Goal: Navigation & Orientation: Find specific page/section

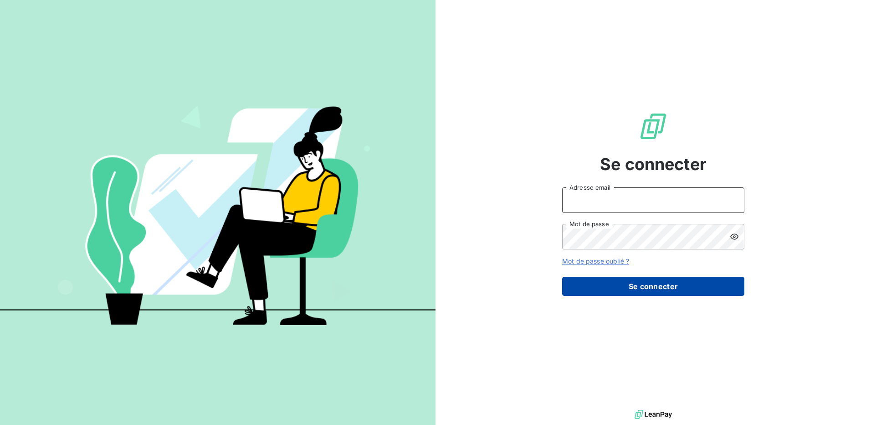
type input "[PERSON_NAME][EMAIL_ADDRESS][DOMAIN_NAME]"
click at [641, 291] on button "Se connecter" at bounding box center [653, 286] width 182 height 19
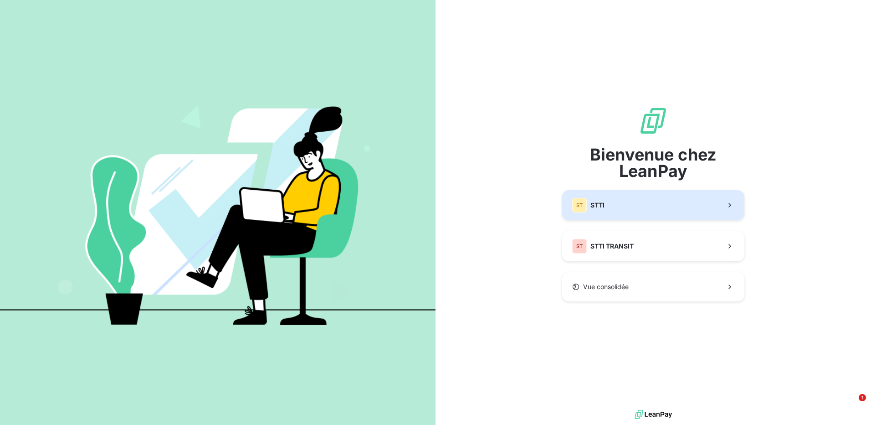
click at [632, 213] on button "ST STTI" at bounding box center [653, 205] width 182 height 30
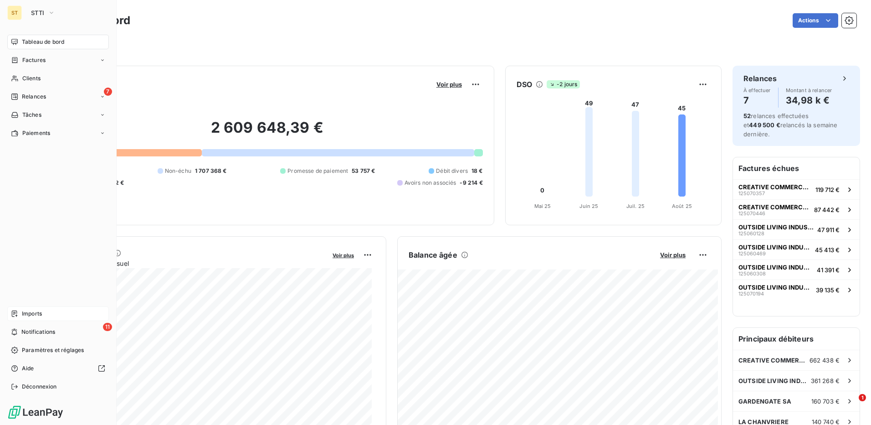
click at [41, 315] on span "Imports" at bounding box center [32, 313] width 20 height 8
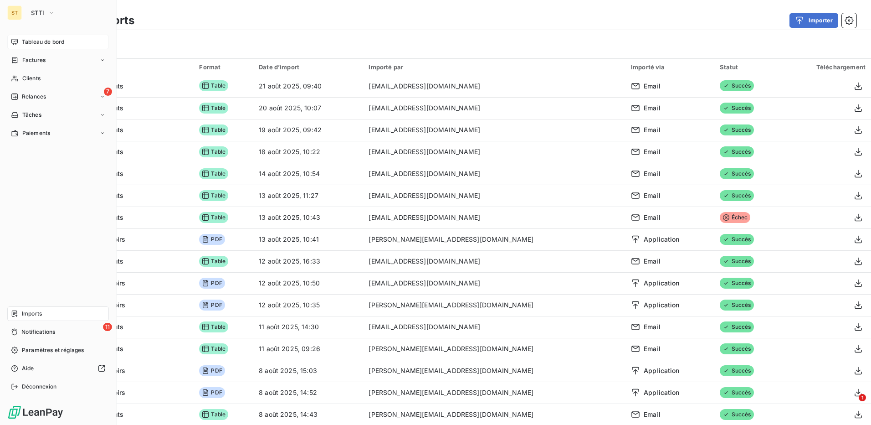
click at [38, 40] on span "Tableau de bord" at bounding box center [43, 42] width 42 height 8
